Goal: Information Seeking & Learning: Learn about a topic

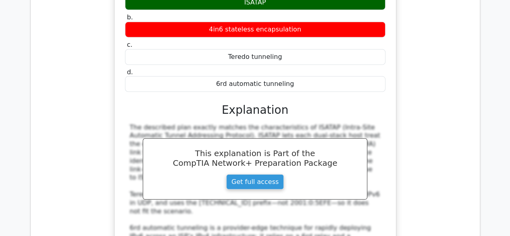
scroll to position [1288, 0]
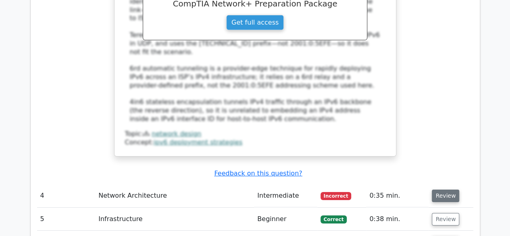
click at [440, 190] on button "Review" at bounding box center [445, 196] width 27 height 13
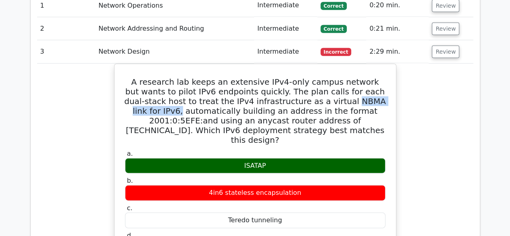
scroll to position [845, 0]
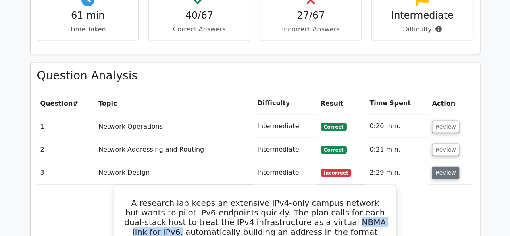
click at [447, 167] on button "Review" at bounding box center [445, 173] width 27 height 13
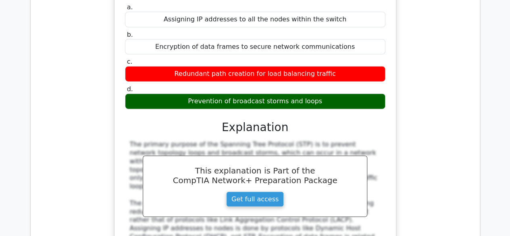
scroll to position [885, 0]
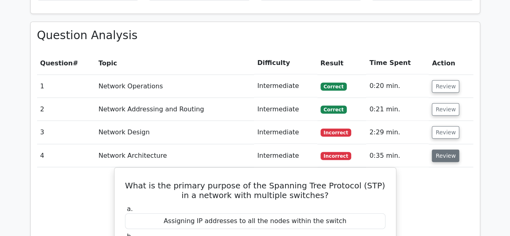
click at [445, 150] on button "Review" at bounding box center [445, 156] width 27 height 13
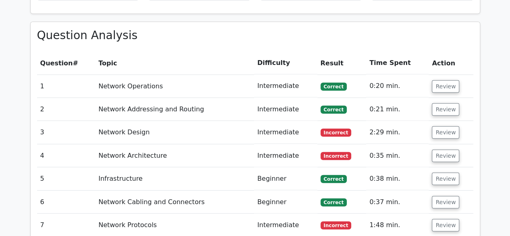
scroll to position [966, 0]
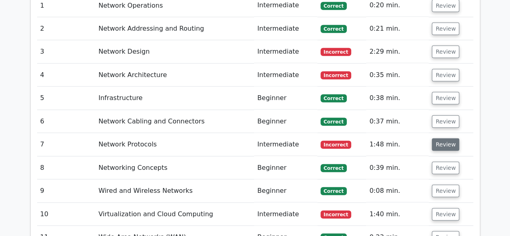
click at [441, 138] on button "Review" at bounding box center [445, 144] width 27 height 13
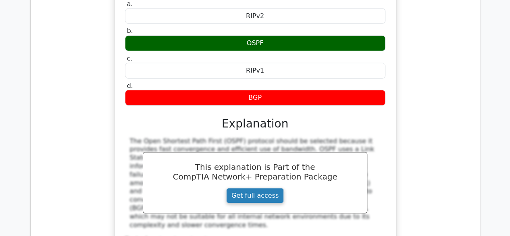
scroll to position [1006, 0]
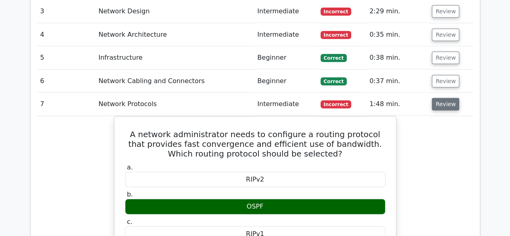
click at [442, 98] on button "Review" at bounding box center [445, 104] width 27 height 13
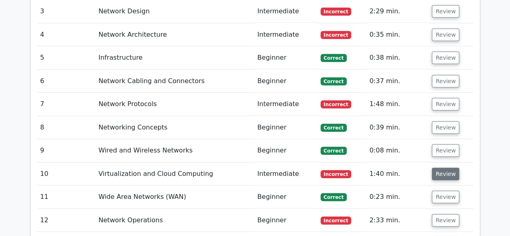
click at [447, 168] on button "Review" at bounding box center [445, 174] width 27 height 13
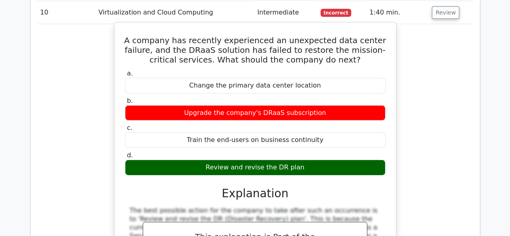
scroll to position [1087, 0]
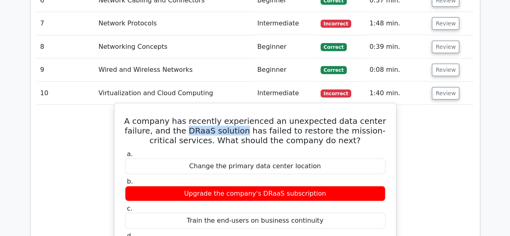
drag, startPoint x: 169, startPoint y: 107, endPoint x: 225, endPoint y: 109, distance: 55.3
click at [225, 116] on h5 "A company has recently experienced an unexpected data center failure, and the D…" at bounding box center [255, 130] width 262 height 29
copy h5 "DRaaS solution"
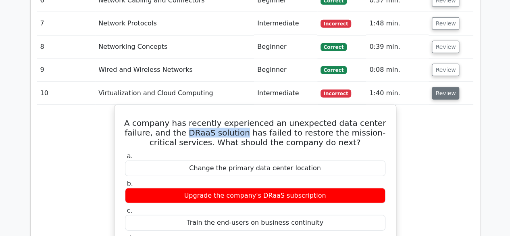
drag, startPoint x: 446, startPoint y: 77, endPoint x: 445, endPoint y: 73, distance: 4.1
click at [446, 87] on button "Review" at bounding box center [445, 93] width 27 height 13
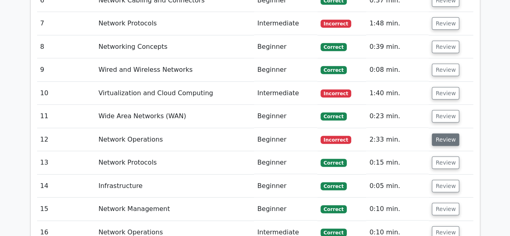
click at [443, 134] on button "Review" at bounding box center [445, 140] width 27 height 13
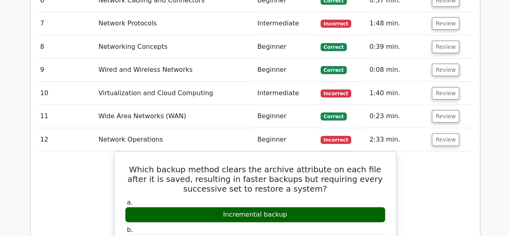
scroll to position [1046, 0]
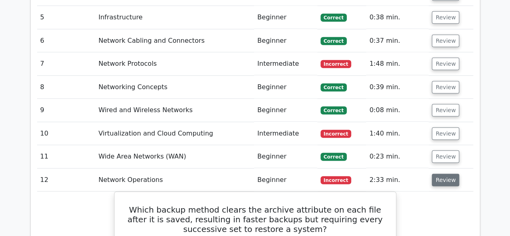
click at [437, 174] on button "Review" at bounding box center [445, 180] width 27 height 13
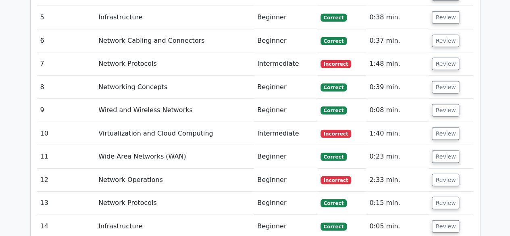
scroll to position [1208, 0]
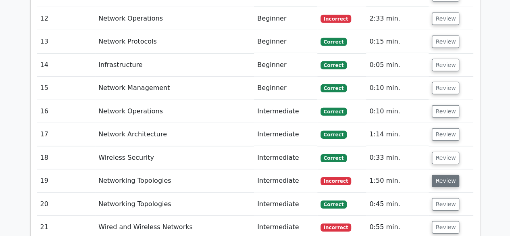
click at [453, 175] on button "Review" at bounding box center [445, 181] width 27 height 13
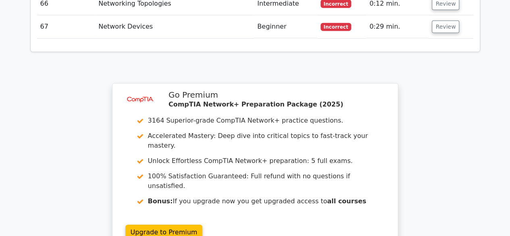
scroll to position [2937, 0]
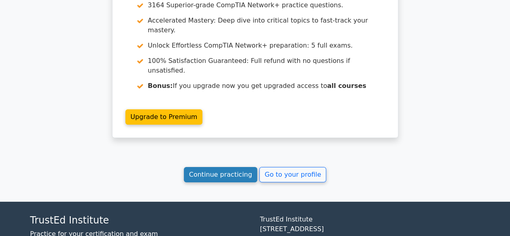
click at [222, 167] on link "Continue practicing" at bounding box center [221, 174] width 74 height 15
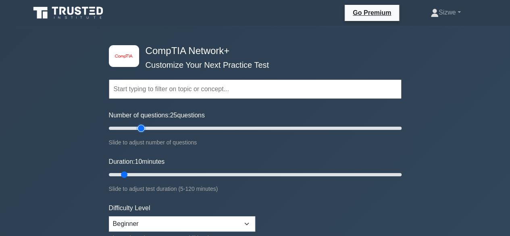
type input "25"
click at [142, 129] on input "Number of questions: 25 questions" at bounding box center [255, 128] width 293 height 10
click at [131, 172] on input "Duration: 15 minutes" at bounding box center [255, 175] width 293 height 10
click at [139, 171] on input "Duration: 15 minutes" at bounding box center [255, 175] width 293 height 10
click at [141, 172] on input "Duration: 15 minutes" at bounding box center [255, 175] width 293 height 10
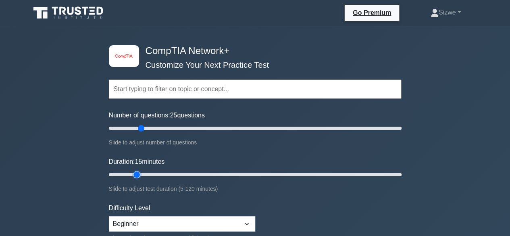
click at [141, 174] on input "Duration: 15 minutes" at bounding box center [255, 175] width 293 height 10
type input "20"
click at [146, 175] on input "Duration: 15 minutes" at bounding box center [255, 175] width 293 height 10
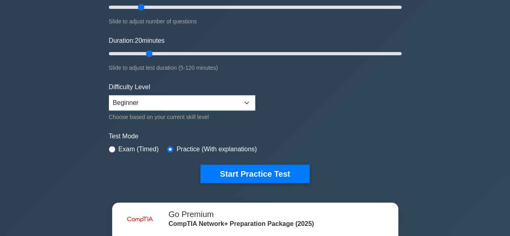
scroll to position [161, 0]
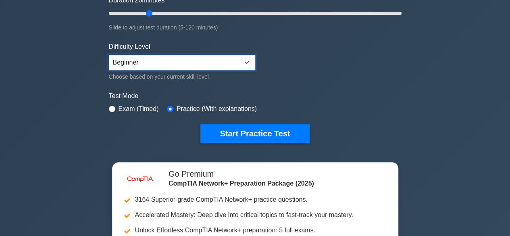
click at [247, 59] on select "Beginner Intermediate Expert" at bounding box center [182, 62] width 146 height 15
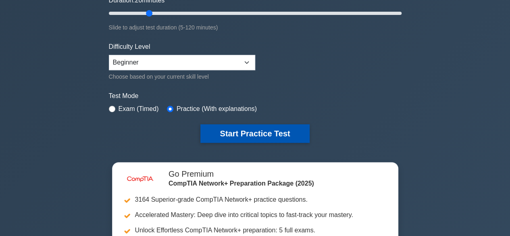
click at [247, 129] on button "Start Practice Test" at bounding box center [255, 133] width 109 height 19
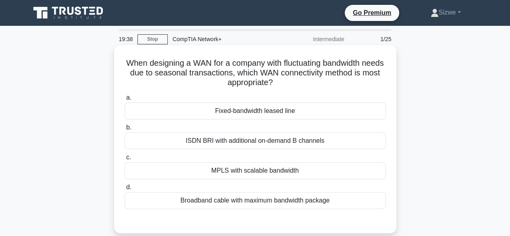
click at [261, 113] on div "Fixed-bandwidth leased line" at bounding box center [255, 110] width 261 height 17
click at [125, 100] on input "a. Fixed-bandwidth leased line" at bounding box center [125, 97] width 0 height 5
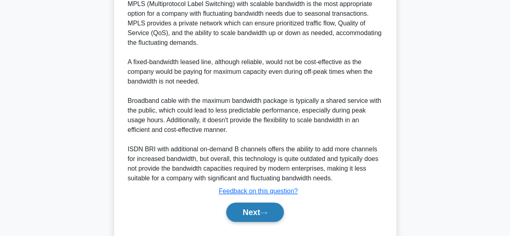
scroll to position [261, 0]
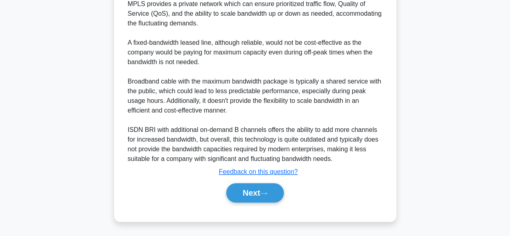
click at [257, 182] on div "Next" at bounding box center [255, 193] width 261 height 26
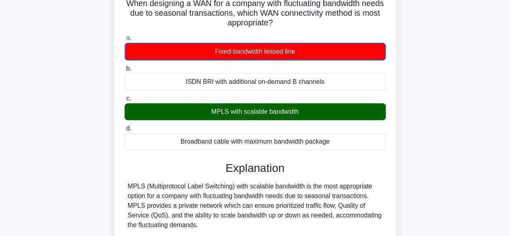
scroll to position [0, 0]
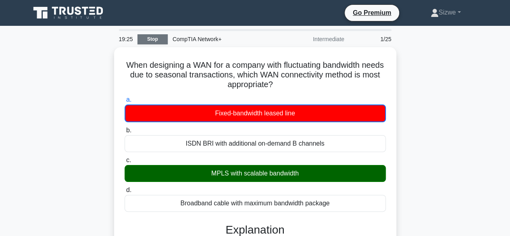
click at [156, 38] on link "Stop" at bounding box center [153, 39] width 30 height 10
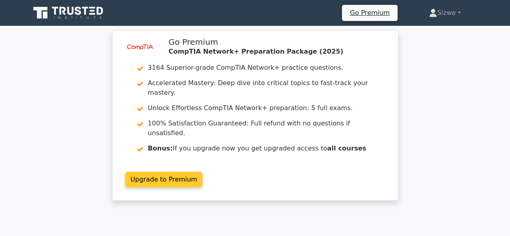
scroll to position [40, 0]
